Goal: Find specific page/section: Find specific page/section

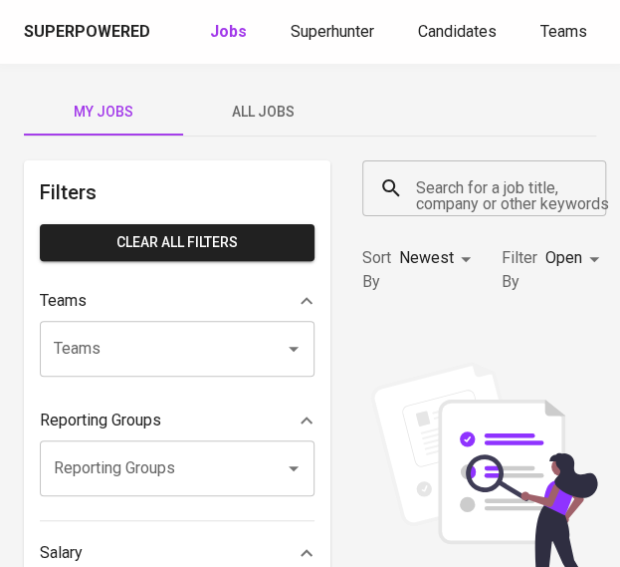
click at [315, 49] on div "Superpowered Jobs Superhunter Candidates Teams GlintsGPT NEW F" at bounding box center [310, 32] width 620 height 64
click at [315, 25] on span "Superhunter" at bounding box center [333, 31] width 84 height 19
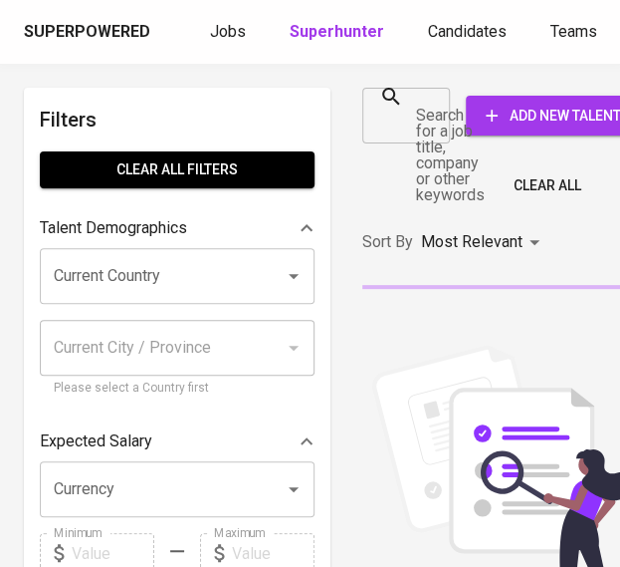
click at [440, 129] on div "Search for a job title, company or other keywords" at bounding box center [406, 116] width 88 height 56
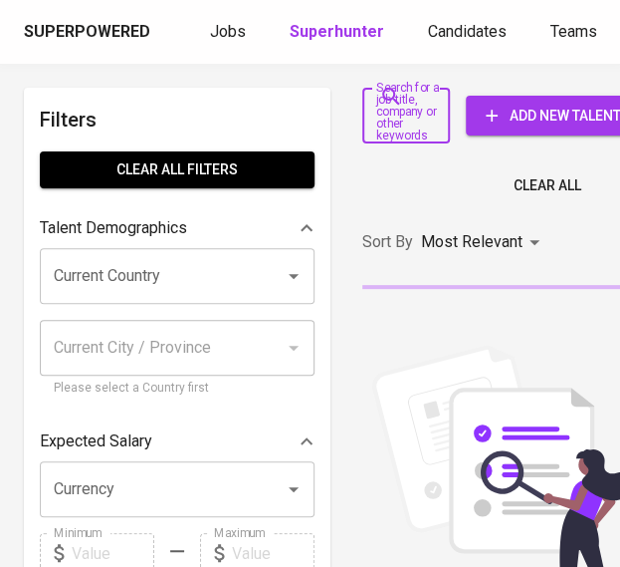
paste input "[EMAIL_ADDRESS][DOMAIN_NAME]"
type input "[EMAIL_ADDRESS][DOMAIN_NAME]"
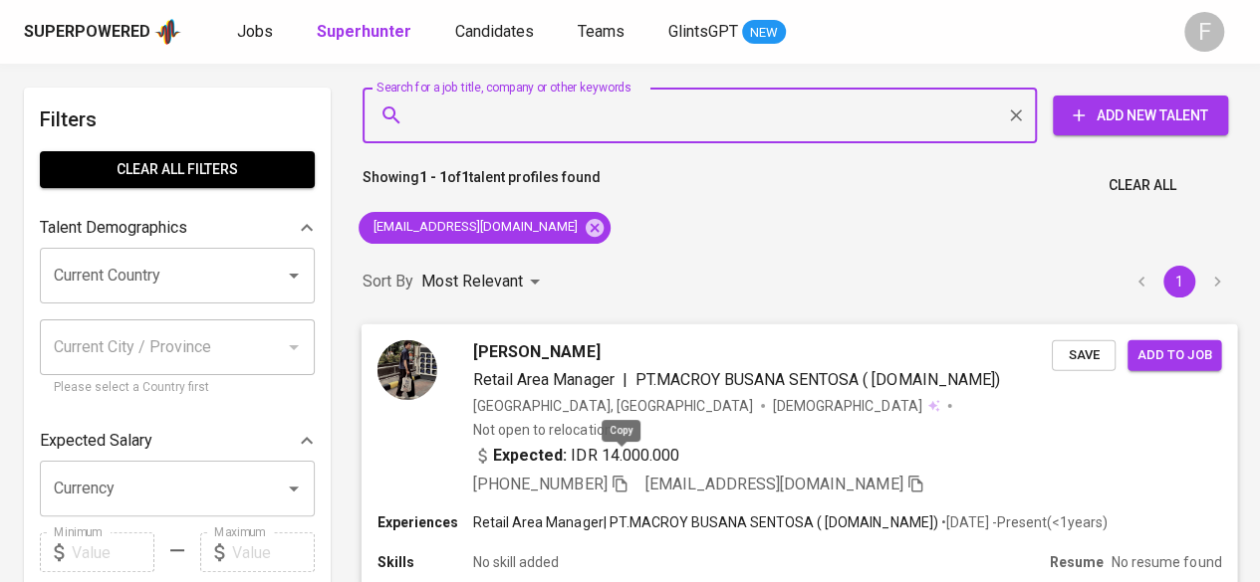
click at [612, 474] on icon "button" at bounding box center [619, 483] width 18 height 18
